Goal: Task Accomplishment & Management: Manage account settings

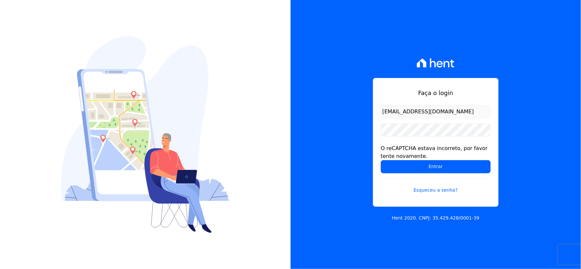
click at [396, 142] on form "rh@cesariengenharia.com.br O reCAPTCHA estava incorreto, por favor tente novame…" at bounding box center [436, 153] width 110 height 96
click at [388, 171] on input "Entrar" at bounding box center [436, 166] width 110 height 13
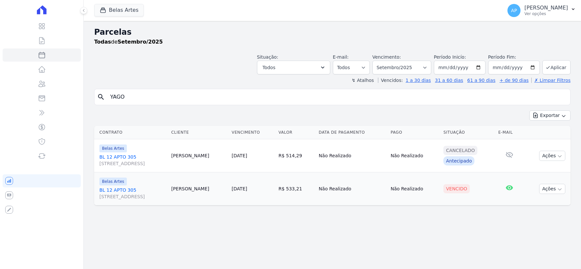
select select
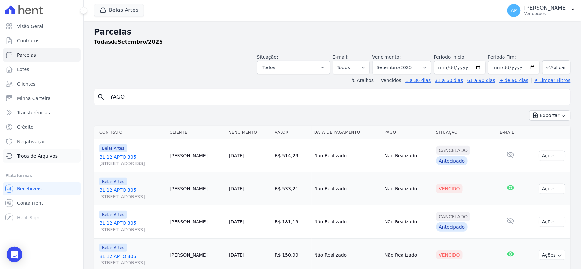
click at [25, 153] on span "Troca de Arquivos" at bounding box center [37, 155] width 41 height 7
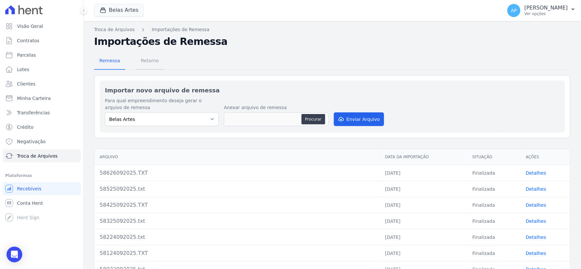
click at [149, 63] on span "Retorno" at bounding box center [150, 60] width 26 height 13
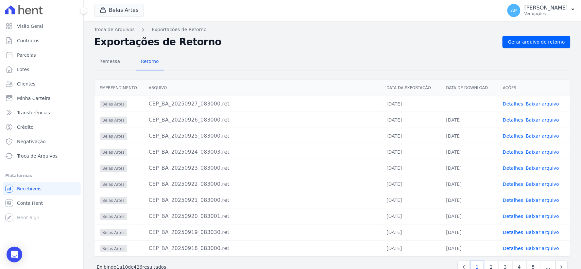
click at [545, 105] on link "Baixar arquivo" at bounding box center [542, 103] width 33 height 5
click at [539, 101] on link "Baixar arquivo" at bounding box center [542, 103] width 33 height 5
click at [539, 103] on link "Baixar arquivo" at bounding box center [542, 103] width 33 height 5
click at [28, 53] on span "Parcelas" at bounding box center [26, 55] width 19 height 7
select select
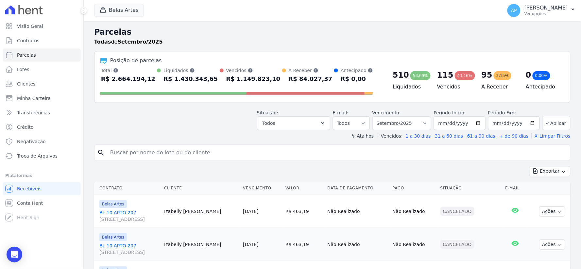
click at [217, 150] on input "search" at bounding box center [336, 152] width 461 height 13
paste input "André Vitor Martins Peixoto"
type input "André Vitor Martins Peixoto"
select select
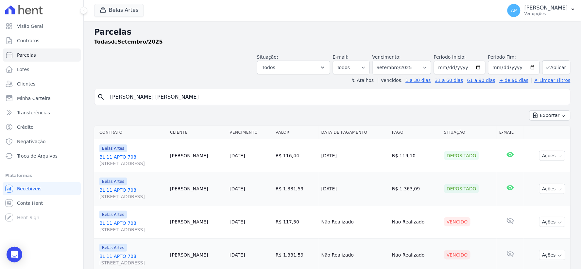
scroll to position [56, 0]
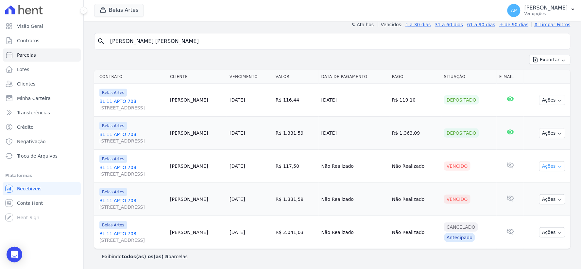
click at [543, 168] on button "Ações" at bounding box center [552, 166] width 26 height 10
click at [519, 182] on link "Ver boleto" at bounding box center [549, 181] width 63 height 12
click at [473, 196] on div "Vencido" at bounding box center [469, 198] width 50 height 9
click at [557, 197] on icon "button" at bounding box center [559, 199] width 5 height 5
click at [524, 213] on link "Ver boleto" at bounding box center [549, 214] width 63 height 12
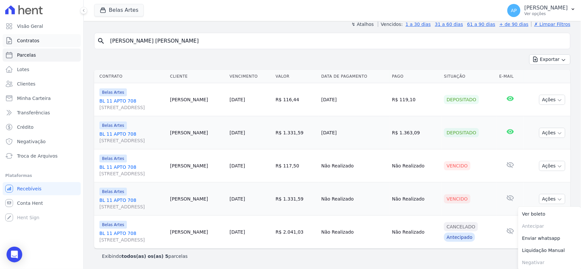
drag, startPoint x: 193, startPoint y: 42, endPoint x: 35, endPoint y: 45, distance: 158.0
click at [35, 45] on div "Visão Geral Contratos Parcelas Lotes Clientes Minha Carteira Transferências Cré…" at bounding box center [290, 134] width 581 height 269
paste input "Carlos Eduardo Machado Marques"
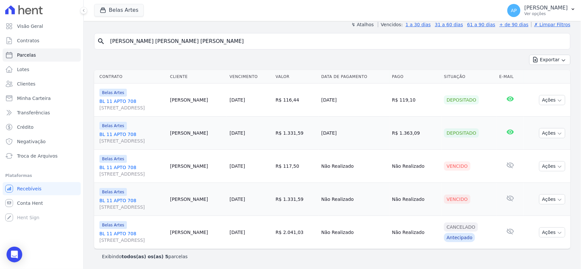
type input "Carlos Eduardo Machado Marques"
select select
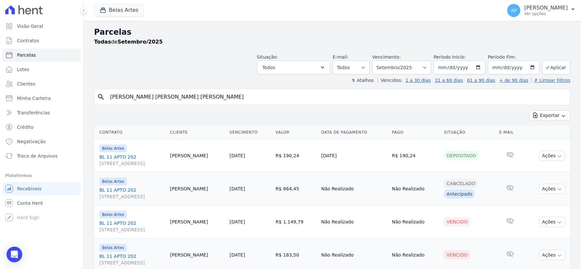
scroll to position [23, 0]
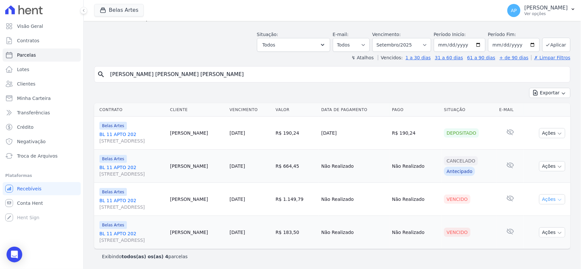
click at [545, 198] on button "Ações" at bounding box center [552, 199] width 26 height 10
click at [528, 212] on link "Ver boleto" at bounding box center [549, 214] width 63 height 12
click at [479, 204] on td "Vencido" at bounding box center [469, 198] width 55 height 33
click at [548, 234] on button "Ações" at bounding box center [552, 232] width 26 height 10
click at [527, 248] on link "Ver boleto" at bounding box center [549, 247] width 63 height 12
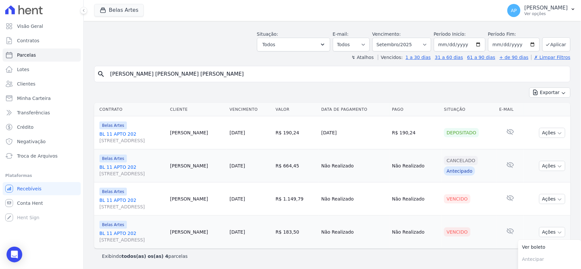
drag, startPoint x: 282, startPoint y: 74, endPoint x: 0, endPoint y: 66, distance: 282.0
click at [0, 66] on div "Visão Geral Contratos Parcelas Lotes Clientes Minha Carteira Transferências Cré…" at bounding box center [290, 134] width 581 height 269
paste input "Elisângela Cerqueira de Santana"
type input "Elisângela Cerqueira de Santana"
select select
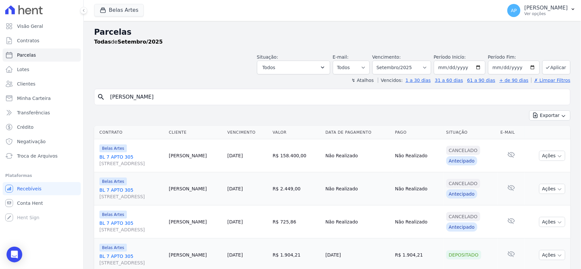
scroll to position [56, 0]
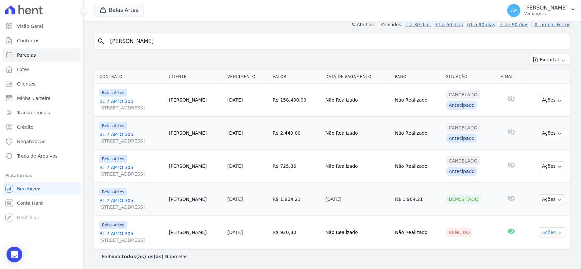
click at [550, 231] on button "Ações" at bounding box center [552, 232] width 26 height 10
click at [525, 249] on link "Ver boleto" at bounding box center [549, 247] width 63 height 12
drag, startPoint x: 193, startPoint y: 43, endPoint x: 0, endPoint y: 62, distance: 193.9
click at [0, 62] on div "Visão Geral Contratos Parcelas Lotes Clientes Minha Carteira Transferências Cré…" at bounding box center [290, 134] width 581 height 269
paste input "ver David Narvaez Gonzalez"
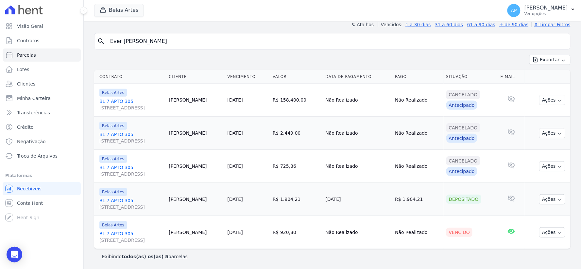
type input "Ever [PERSON_NAME]"
select select
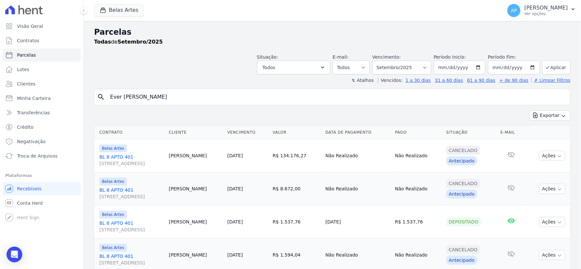
scroll to position [89, 0]
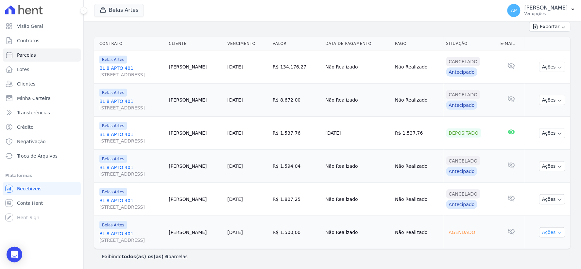
click at [551, 231] on button "Ações" at bounding box center [552, 232] width 26 height 10
click at [104, 231] on link "[STREET_ADDRESS]" at bounding box center [131, 236] width 64 height 13
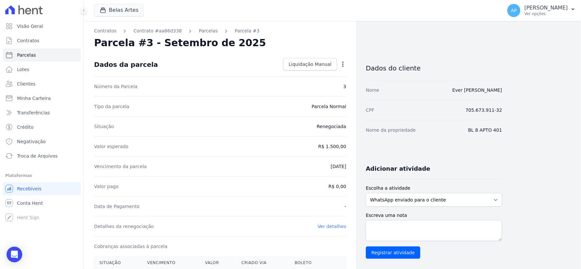
click at [342, 66] on icon "button" at bounding box center [343, 64] width 7 height 7
click at [391, 99] on div "Nome Ever David Narvaez Gonzalez" at bounding box center [434, 90] width 136 height 20
click at [341, 64] on icon "button" at bounding box center [343, 64] width 7 height 7
click at [300, 73] on link "Alterar" at bounding box center [315, 73] width 58 height 12
click at [340, 165] on input "2025-09-25" at bounding box center [321, 166] width 52 height 14
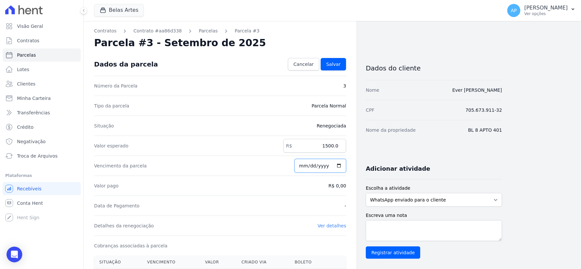
type input "[DATE]"
click at [332, 65] on span "Salvar" at bounding box center [333, 64] width 14 height 7
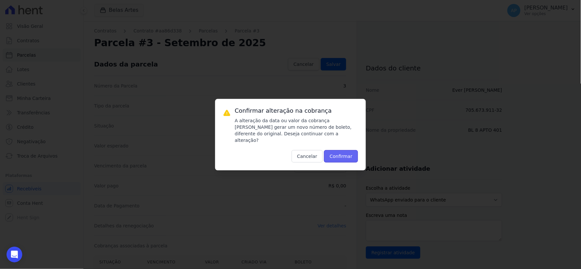
click at [337, 152] on button "Confirmar" at bounding box center [341, 156] width 34 height 12
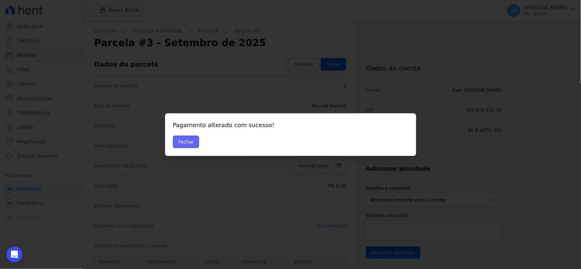
click at [187, 145] on button "Fechar" at bounding box center [186, 141] width 26 height 12
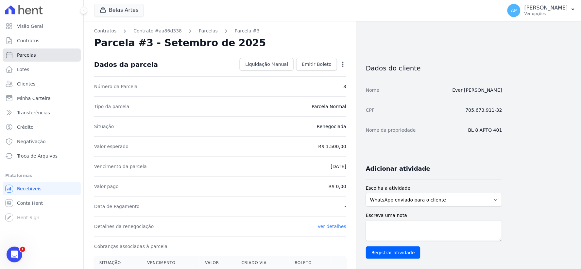
click at [23, 53] on span "Parcelas" at bounding box center [26, 55] width 19 height 7
select select
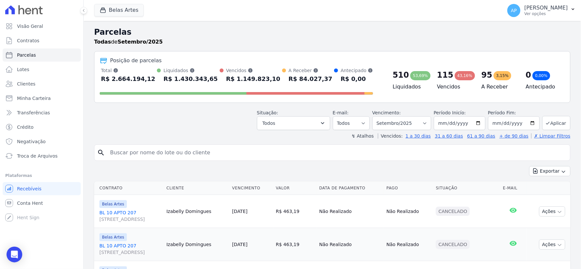
click at [282, 154] on input "search" at bounding box center [336, 152] width 461 height 13
paste input "Ever [PERSON_NAME]"
type input "Ever [PERSON_NAME]"
select select
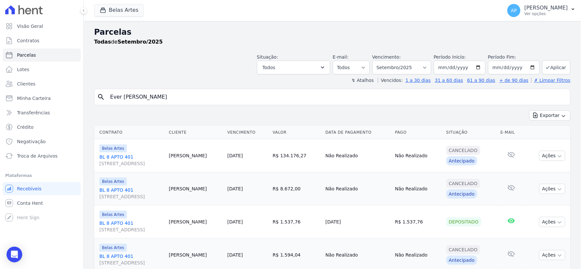
scroll to position [89, 0]
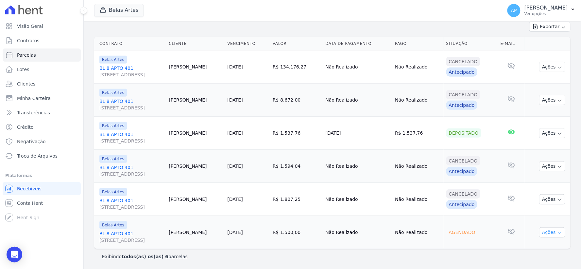
click at [551, 233] on button "Ações" at bounding box center [552, 232] width 26 height 10
click at [108, 232] on link "[STREET_ADDRESS]" at bounding box center [131, 236] width 64 height 13
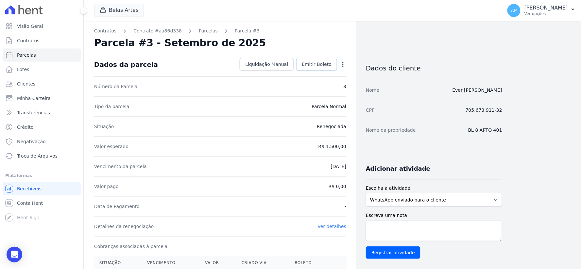
click at [321, 64] on span "Emitir Boleto" at bounding box center [317, 64] width 30 height 7
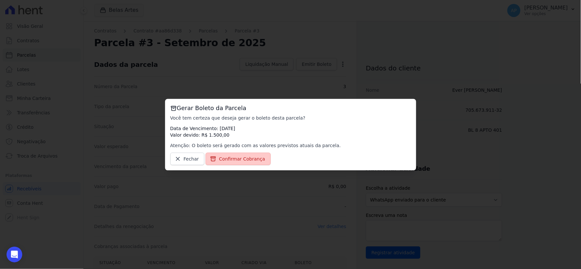
click at [221, 161] on span "Confirmar Cobrança" at bounding box center [242, 158] width 46 height 7
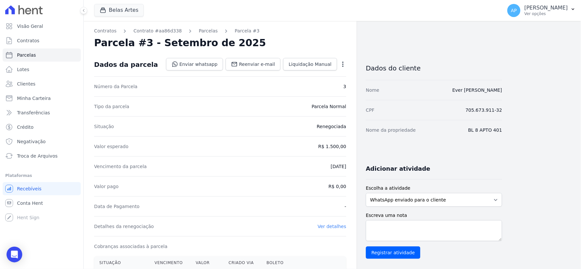
click at [560, 48] on div "Contratos Contrato #aa86d338 [GEOGRAPHIC_DATA] Parcela #3 Parcela #3 - Setembro…" at bounding box center [327, 231] width 487 height 421
click at [573, 50] on div "Contratos Contrato #aa86d338 [GEOGRAPHIC_DATA] Parcela #3 Parcela #3 - Setembro…" at bounding box center [332, 234] width 497 height 426
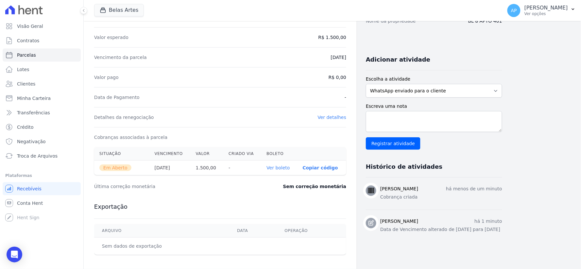
scroll to position [179, 0]
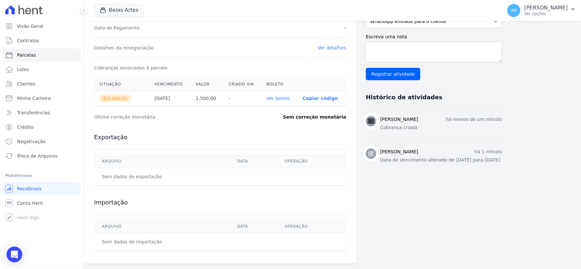
click at [278, 98] on link "Ver boleto" at bounding box center [278, 97] width 23 height 5
